Goal: Task Accomplishment & Management: Manage account settings

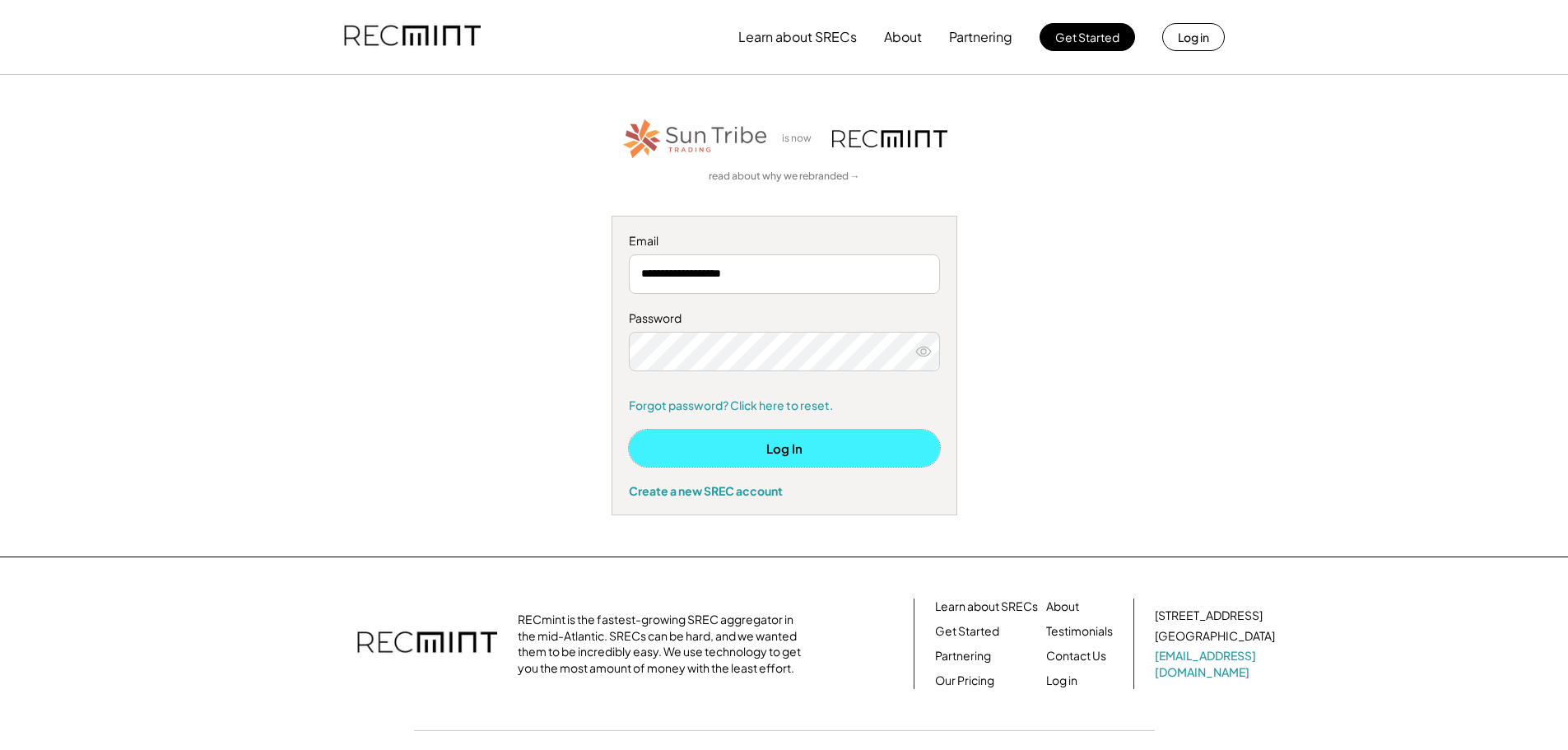
click at [707, 451] on button "Log In" at bounding box center [784, 448] width 311 height 37
